Goal: Task Accomplishment & Management: Manage account settings

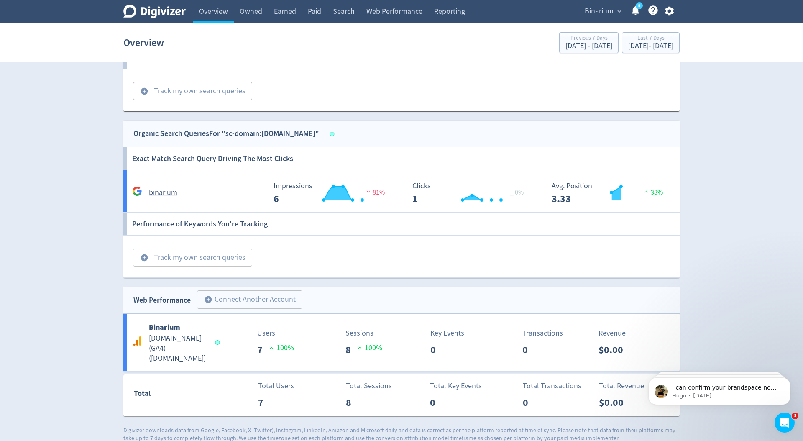
scroll to position [679, 0]
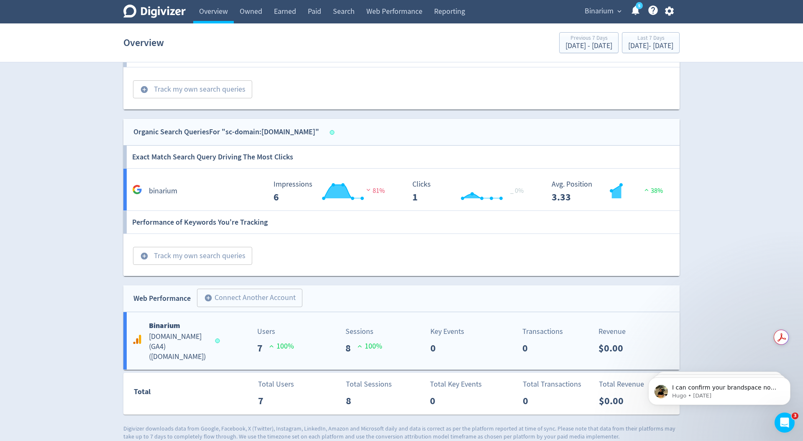
click at [186, 329] on h6 "Binarium" at bounding box center [178, 326] width 59 height 12
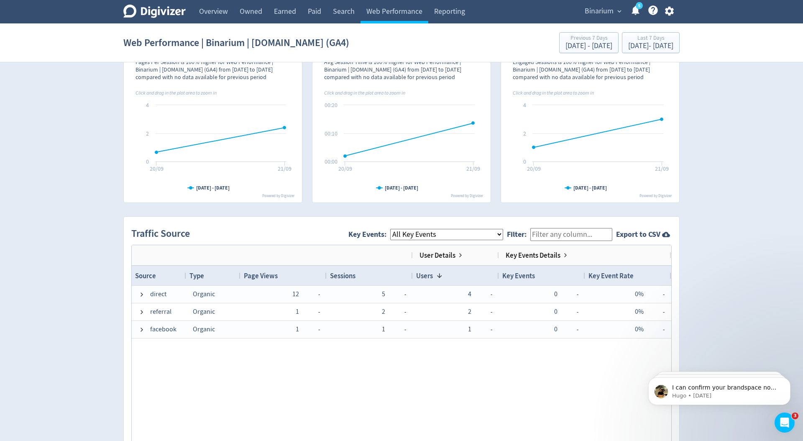
scroll to position [399, 0]
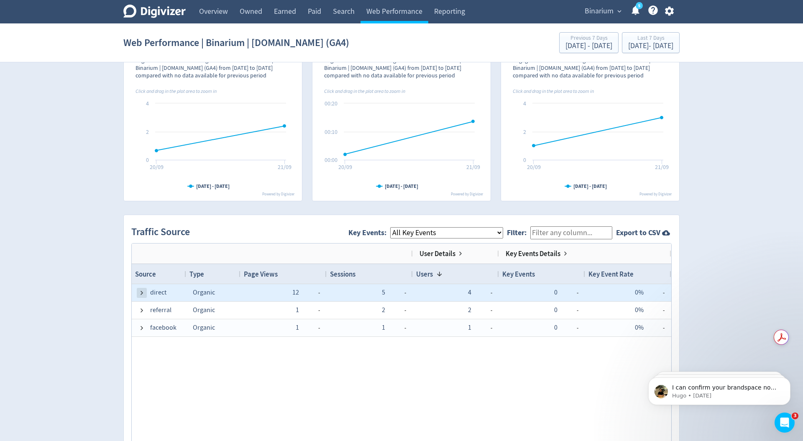
click at [143, 293] on span at bounding box center [141, 293] width 7 height 7
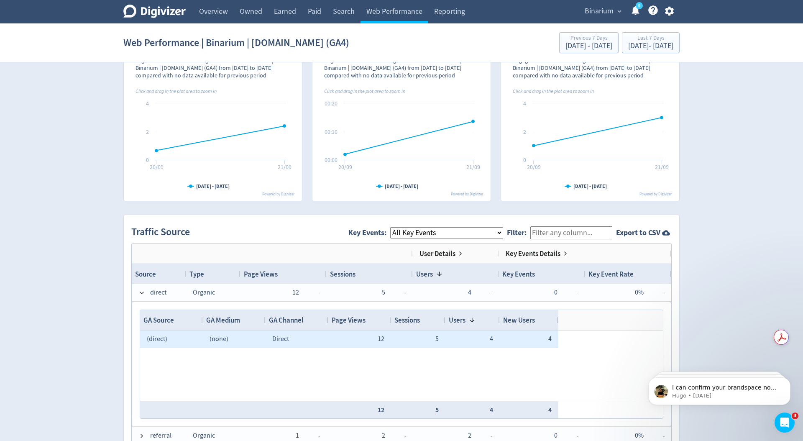
click at [379, 338] on span "12" at bounding box center [381, 339] width 7 height 8
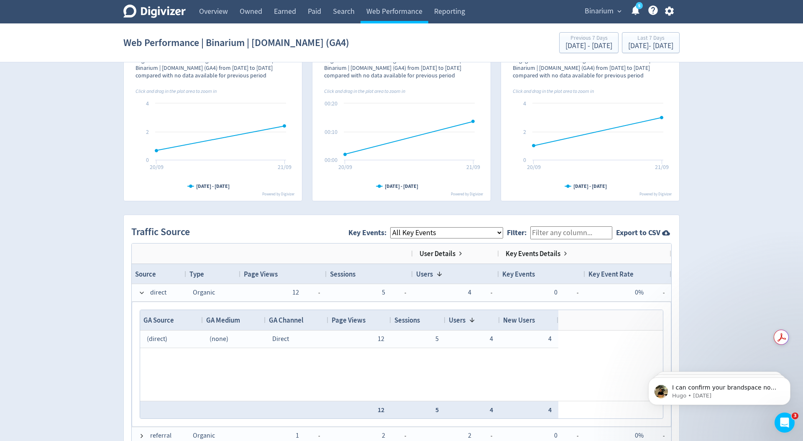
click at [114, 351] on div "Digivizer Logo Mark Digivizer Logo Overview Owned Earned Paid Search Web Perfor…" at bounding box center [401, 210] width 803 height 1219
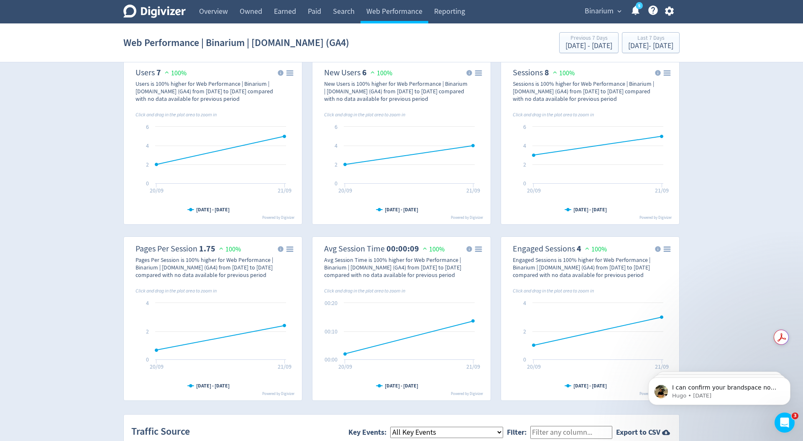
scroll to position [0, 0]
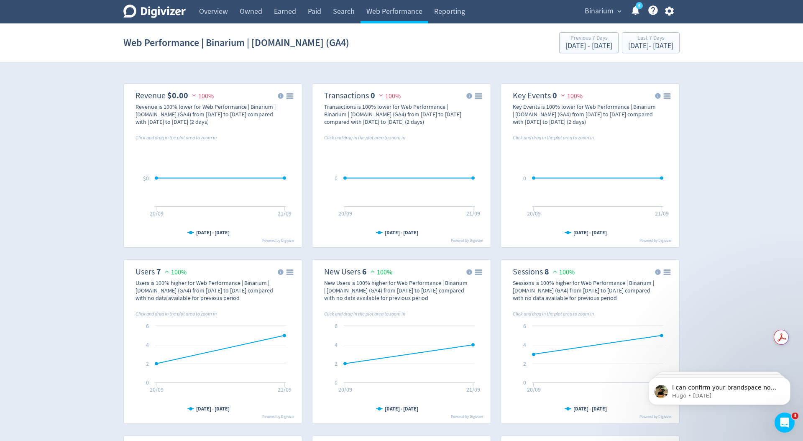
drag, startPoint x: 110, startPoint y: 105, endPoint x: 213, endPoint y: 21, distance: 132.6
drag, startPoint x: 404, startPoint y: 13, endPoint x: 405, endPoint y: 20, distance: 7.2
click at [404, 13] on link "Web Performance" at bounding box center [395, 11] width 68 height 23
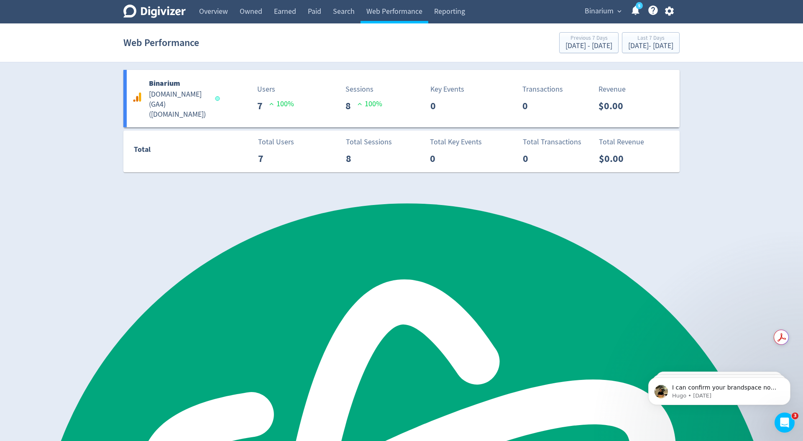
drag, startPoint x: 415, startPoint y: 236, endPoint x: 275, endPoint y: 192, distance: 146.0
click at [372, 13] on link "Web Performance" at bounding box center [395, 11] width 68 height 23
click at [215, 12] on link "Overview" at bounding box center [213, 11] width 41 height 23
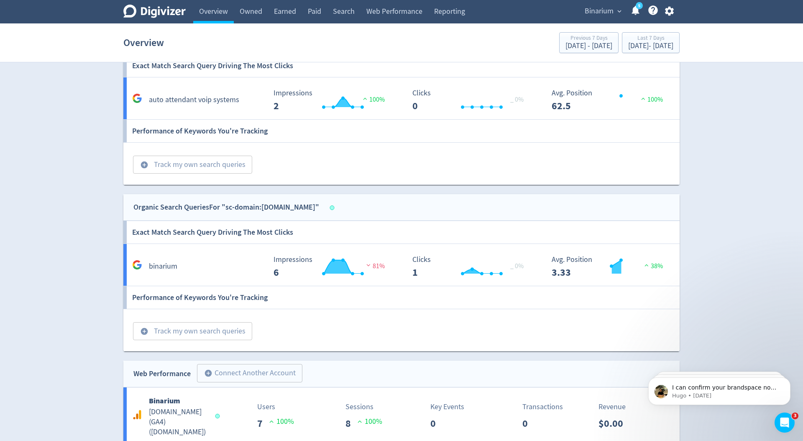
scroll to position [679, 0]
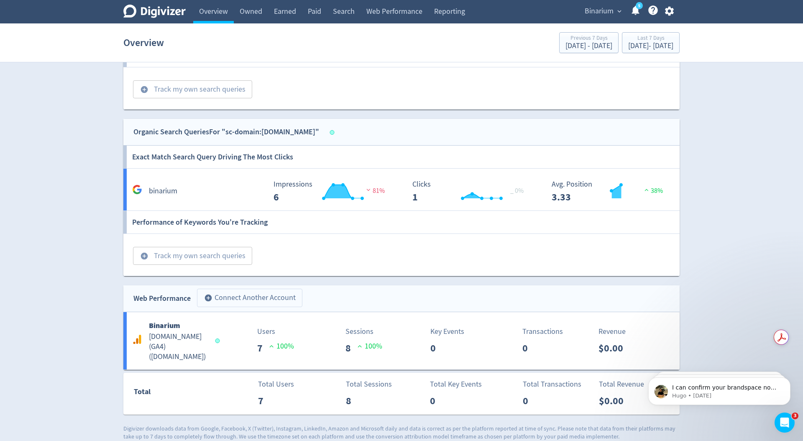
click at [260, 296] on button "add_circle Connect Another Account" at bounding box center [249, 298] width 105 height 18
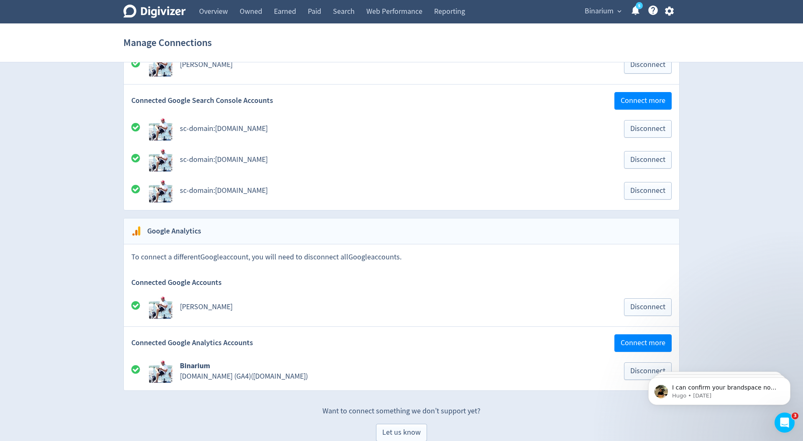
scroll to position [824, 0]
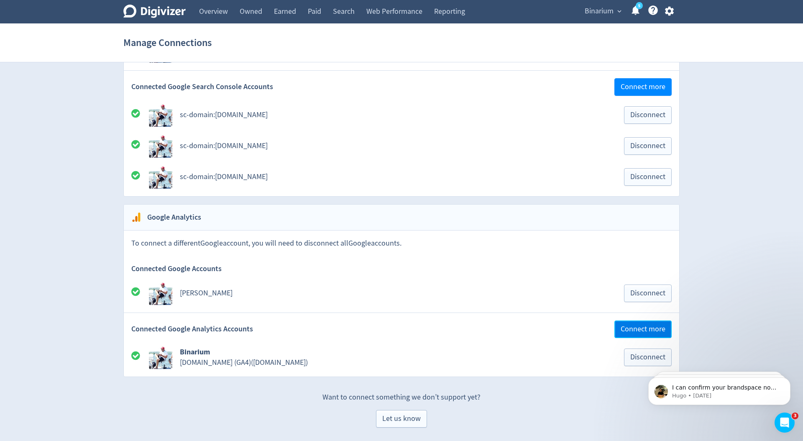
click at [651, 327] on span "Connect more" at bounding box center [643, 329] width 45 height 8
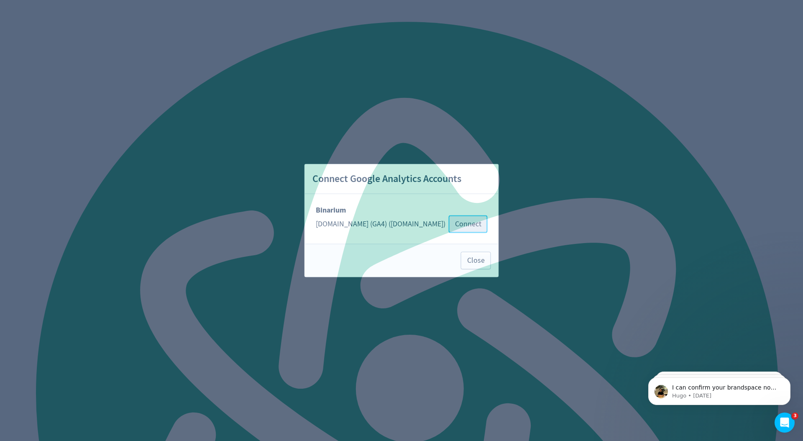
click at [456, 224] on span "Connect" at bounding box center [468, 224] width 26 height 8
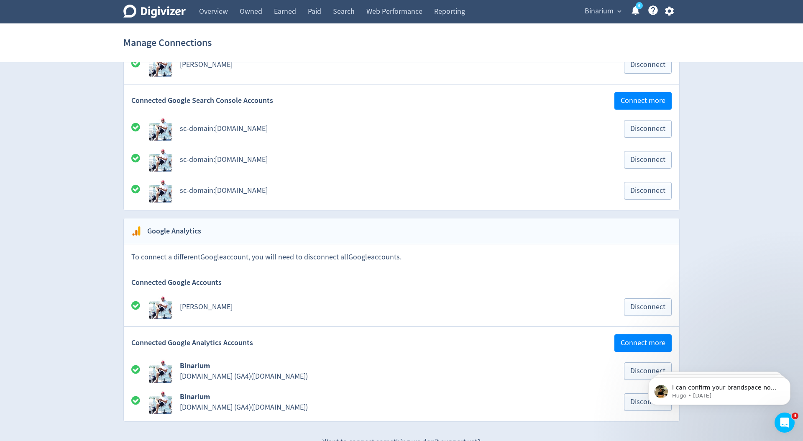
scroll to position [855, 0]
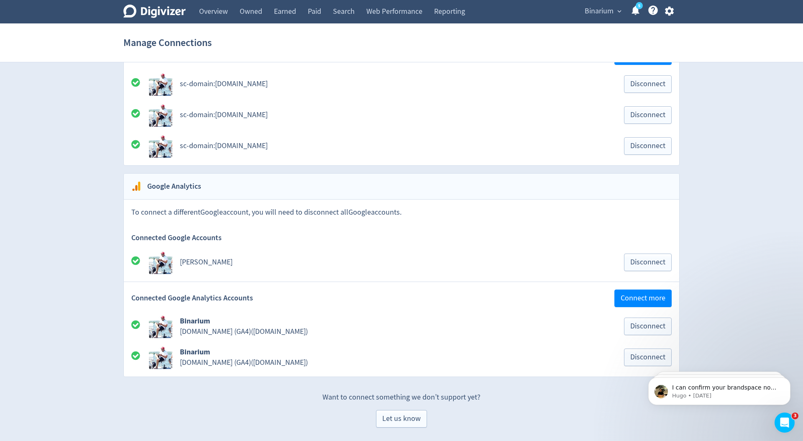
drag, startPoint x: 669, startPoint y: 11, endPoint x: 666, endPoint y: 21, distance: 10.2
click at [669, 11] on icon "button" at bounding box center [669, 10] width 11 height 11
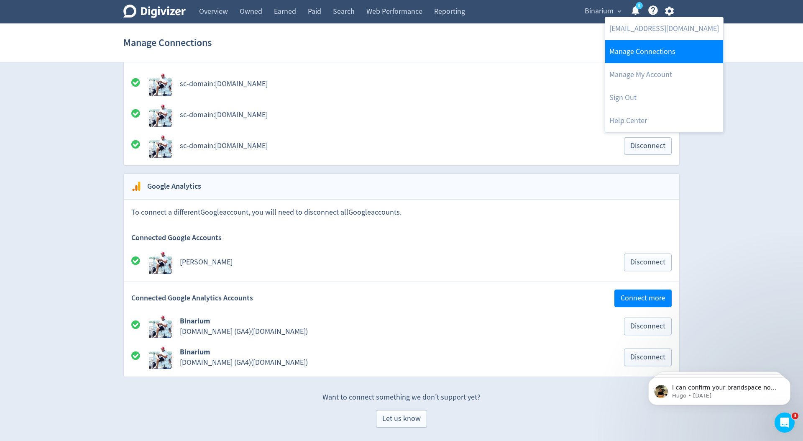
click at [650, 54] on link "Manage Connections" at bounding box center [664, 51] width 118 height 23
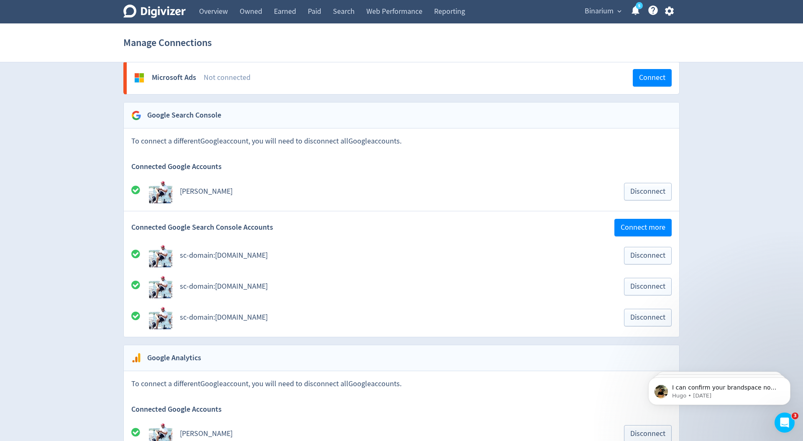
scroll to position [683, 0]
drag, startPoint x: 62, startPoint y: 145, endPoint x: 65, endPoint y: 133, distance: 11.6
click at [203, 21] on link "Overview" at bounding box center [213, 11] width 41 height 23
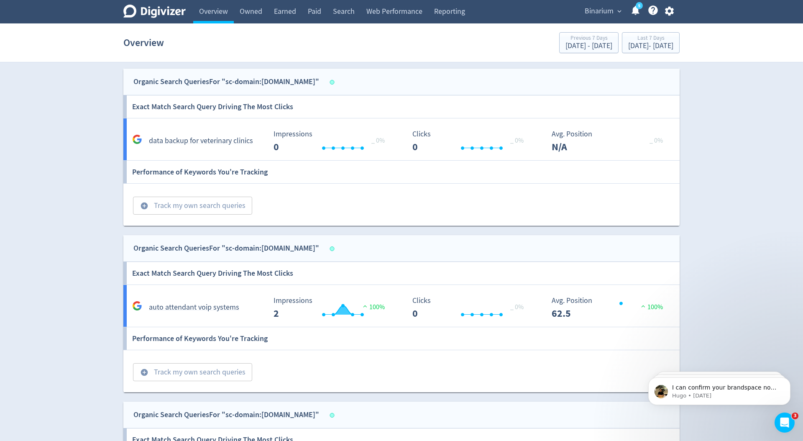
scroll to position [450, 0]
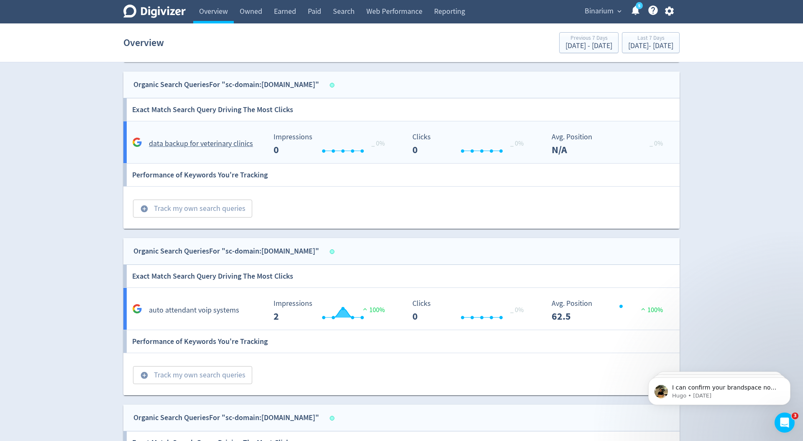
click at [174, 144] on h5 "data backup for veterinary clinics" at bounding box center [201, 144] width 104 height 10
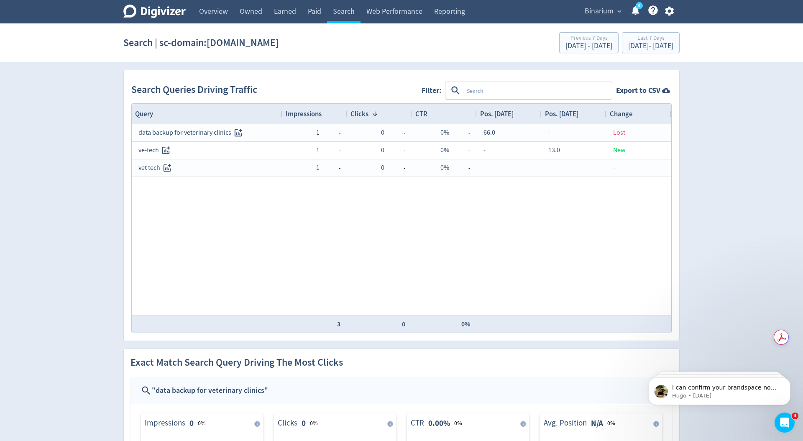
click at [87, 238] on div "Digivizer Logo Mark Digivizer Logo Overview Owned Earned Paid Search Web Perfor…" at bounding box center [401, 363] width 803 height 727
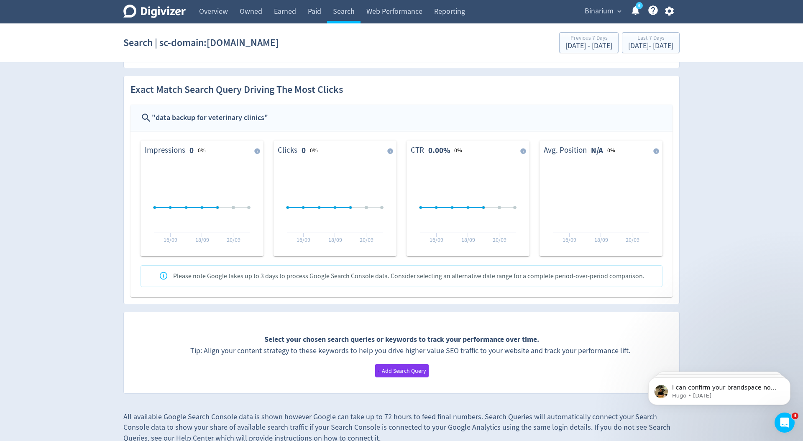
scroll to position [286, 0]
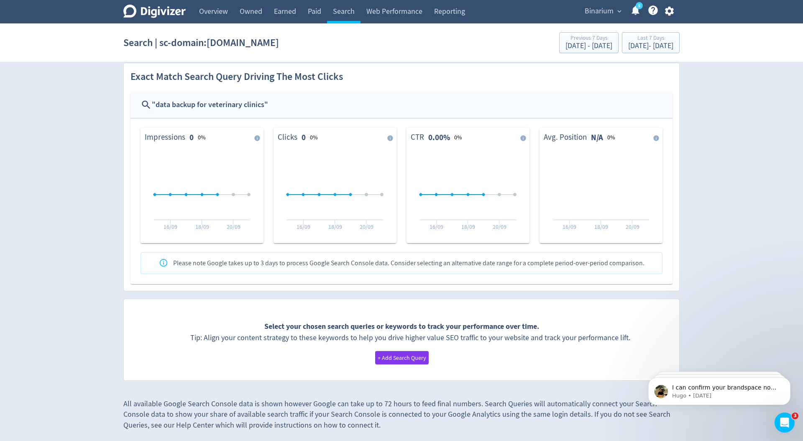
click at [100, 174] on div "Digivizer Logo Mark Digivizer Logo Overview Owned Earned Paid Search Web Perfor…" at bounding box center [401, 77] width 803 height 727
drag, startPoint x: 124, startPoint y: 108, endPoint x: 108, endPoint y: 87, distance: 27.1
click at [124, 108] on div "Exact Match Search Query Driving The Most Clicks " data backup for veterinary c…" at bounding box center [402, 173] width 556 height 221
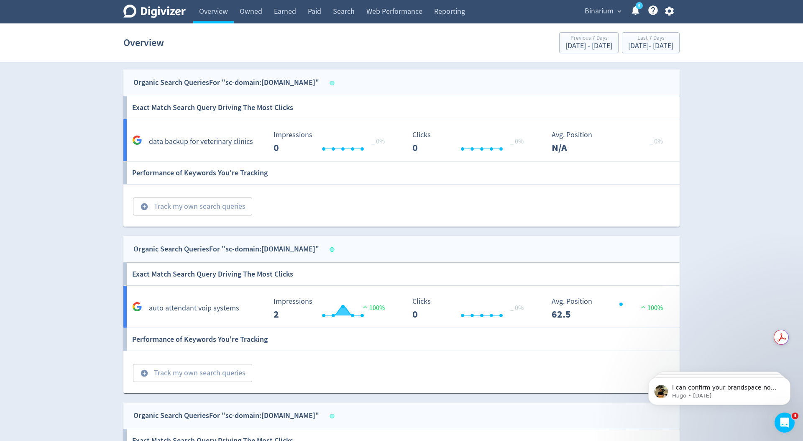
scroll to position [453, 0]
drag, startPoint x: 214, startPoint y: 252, endPoint x: 221, endPoint y: 249, distance: 7.9
click at [214, 252] on div "Organic Search Queries For "sc-domain:phoneserv.ca"" at bounding box center [226, 248] width 186 height 12
drag, startPoint x: 218, startPoint y: 272, endPoint x: 209, endPoint y: 274, distance: 8.6
click at [218, 272] on h6 "Exact Match Search Query Driving The Most Clicks" at bounding box center [212, 273] width 161 height 23
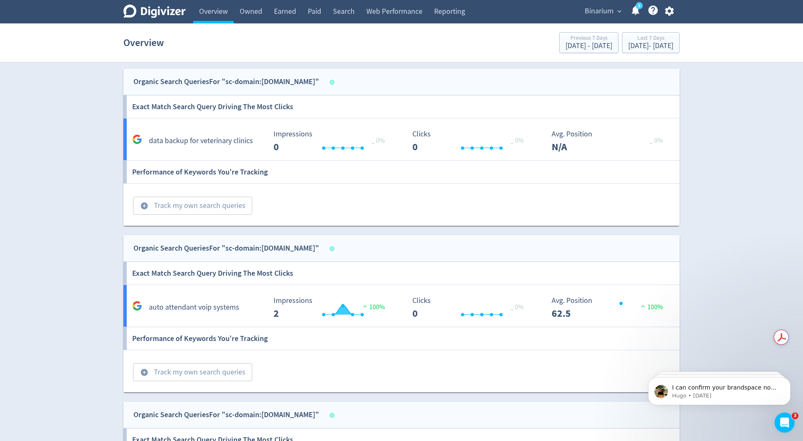
click at [280, 369] on div "add_circle Track my own search queries" at bounding box center [403, 371] width 560 height 42
click at [221, 341] on h6 "Performance of Keywords You're Tracking" at bounding box center [200, 338] width 136 height 23
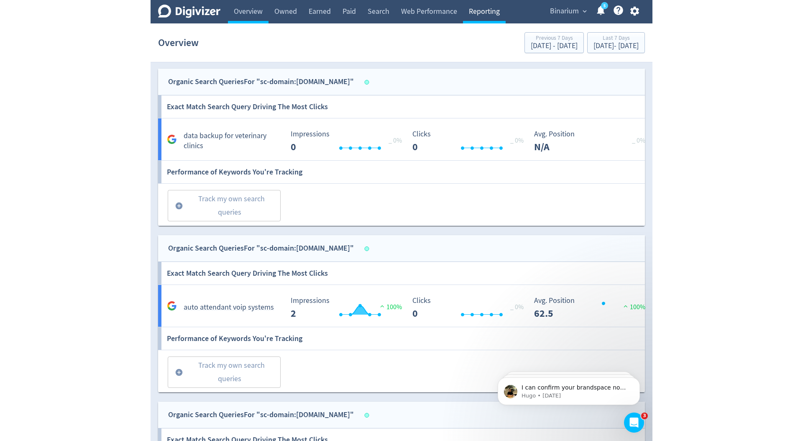
scroll to position [431, 0]
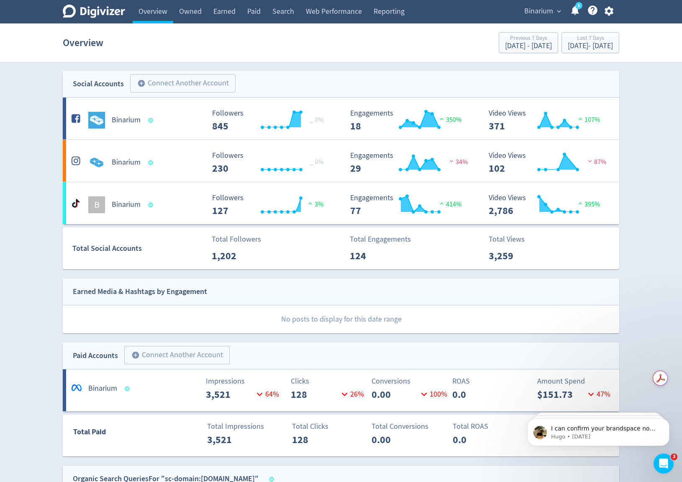
scroll to position [390, 0]
